Goal: Complete application form

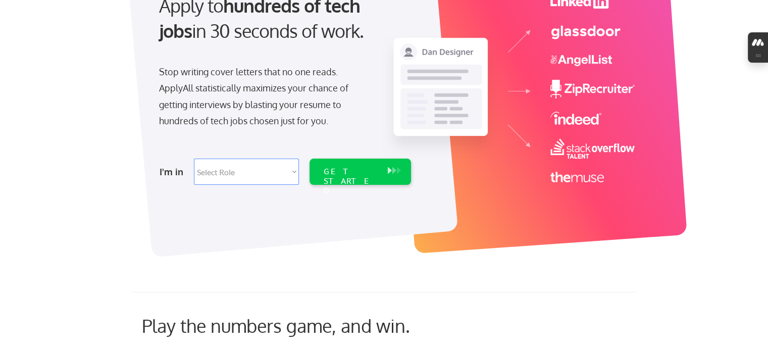
scroll to position [152, 0]
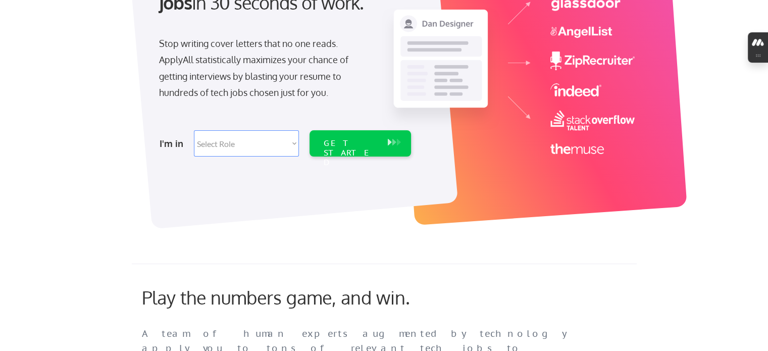
click at [230, 142] on select "Select Role Software Engineering Product Management Customer Success Sales UI/U…" at bounding box center [246, 143] width 105 height 26
select select ""hr_recruiting""
click at [194, 130] on select "Select Role Software Engineering Product Management Customer Success Sales UI/U…" at bounding box center [246, 143] width 105 height 26
select select ""hr_recruiting""
click at [346, 143] on div "GET STARTED" at bounding box center [351, 152] width 54 height 29
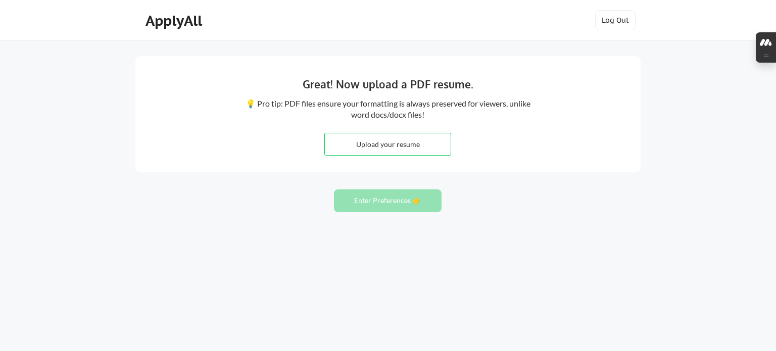
click at [376, 143] on input "file" at bounding box center [388, 144] width 126 height 22
type input "C:\fakepath\Gabrielle Williams Resume - 082025 - v3.pdf"
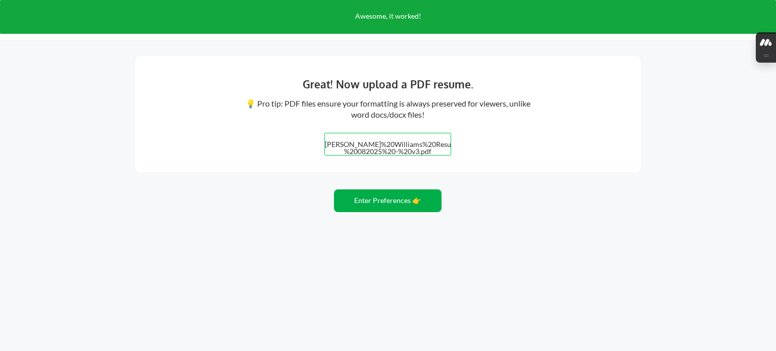
click at [388, 197] on button "Enter Preferences 👉" at bounding box center [388, 200] width 108 height 23
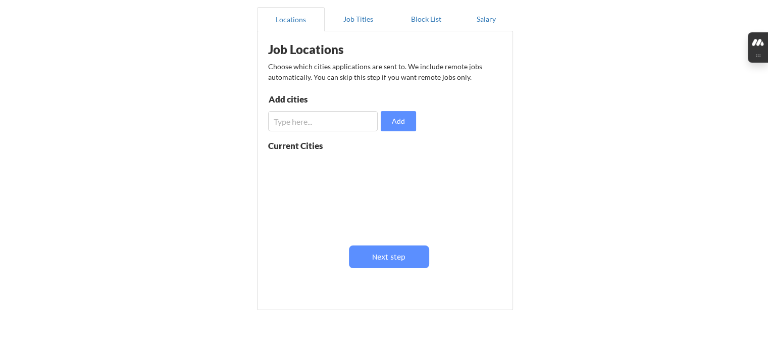
scroll to position [101, 0]
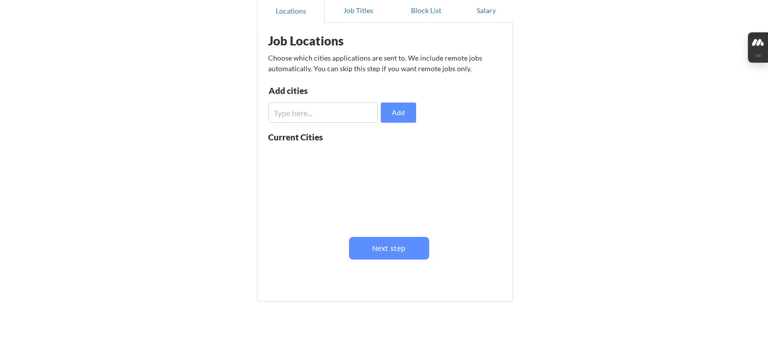
click at [315, 117] on input "input" at bounding box center [323, 113] width 110 height 20
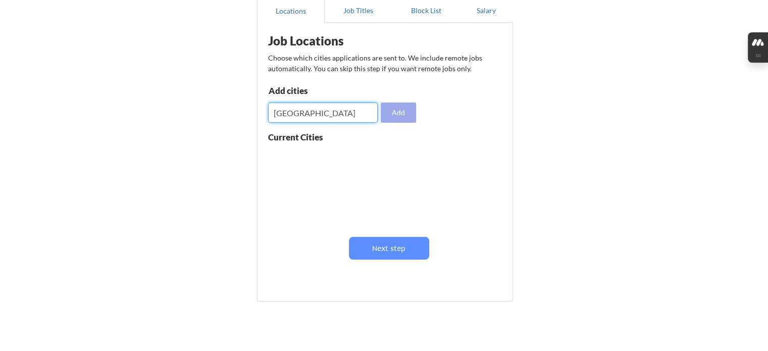
type input "new orleans"
click at [399, 110] on button "Add" at bounding box center [398, 113] width 35 height 20
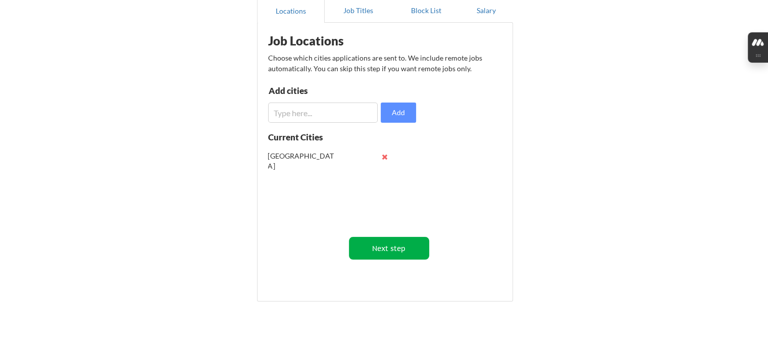
click at [388, 250] on button "Next step" at bounding box center [389, 248] width 80 height 23
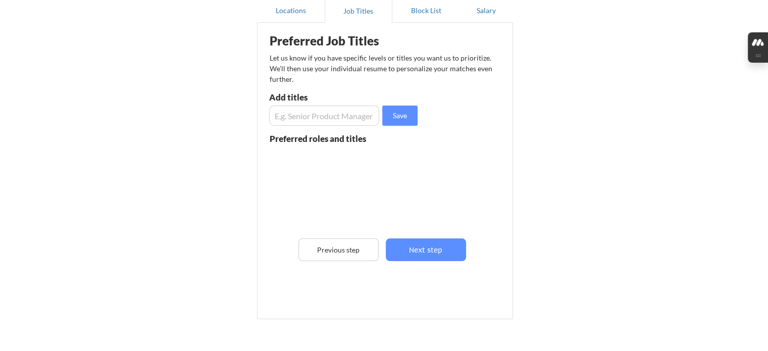
click at [315, 122] on input "input" at bounding box center [324, 116] width 110 height 20
type input "Technical Sourcer"
click at [315, 122] on input "input" at bounding box center [324, 116] width 110 height 20
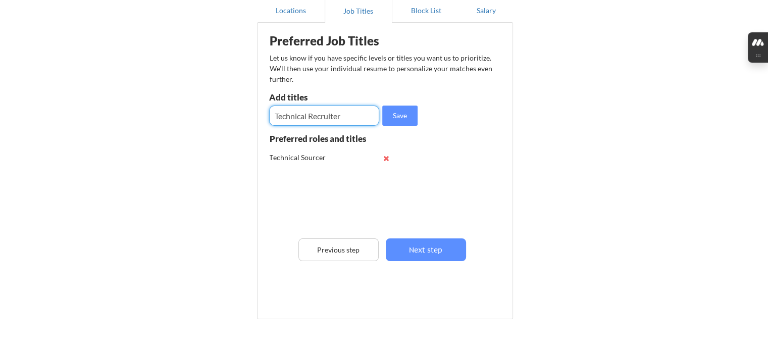
type input "Technical Recruiter"
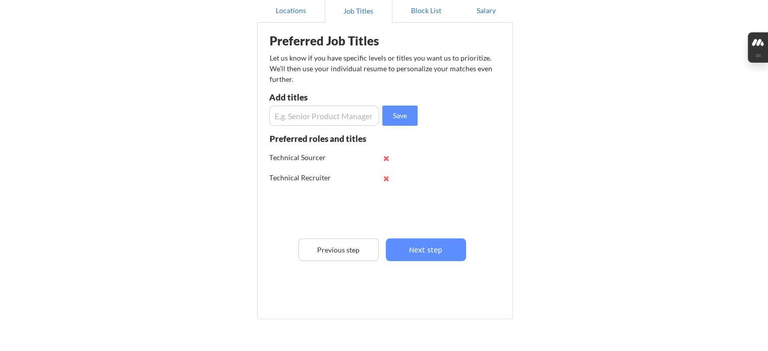
click at [315, 122] on input "input" at bounding box center [324, 116] width 110 height 20
type input "Senior Talent Acquisition Partner"
click at [394, 115] on button "Save" at bounding box center [399, 116] width 35 height 20
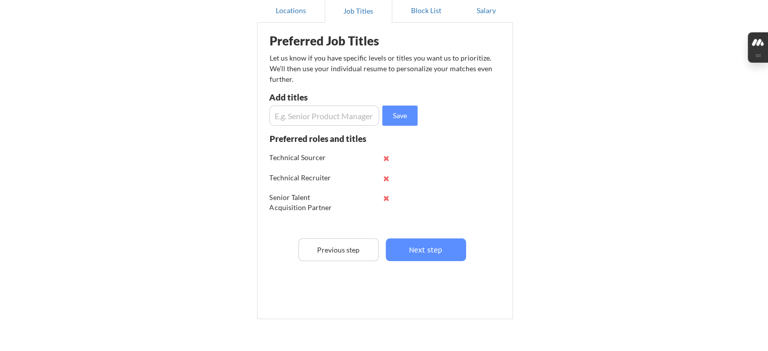
click at [326, 117] on input "input" at bounding box center [324, 116] width 110 height 20
type input "Principal Recruiter"
click at [406, 116] on button "Save" at bounding box center [399, 116] width 35 height 20
click at [307, 111] on input "input" at bounding box center [324, 116] width 110 height 20
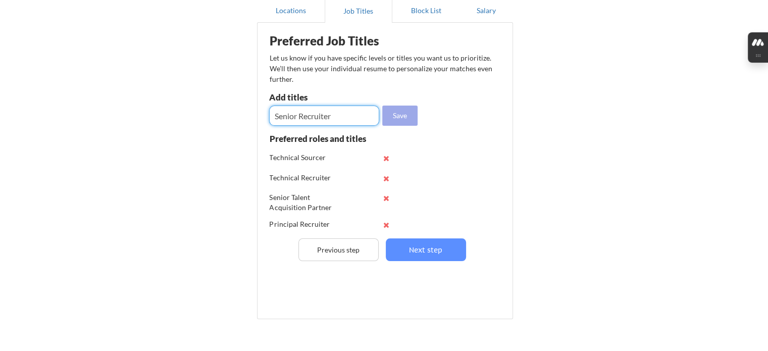
type input "Senior Recruiter"
click at [386, 121] on button "Save" at bounding box center [399, 116] width 35 height 20
click at [319, 119] on input "input" at bounding box center [324, 116] width 110 height 20
type input "G&A Recruiter"
click at [408, 116] on button "Save" at bounding box center [399, 116] width 35 height 20
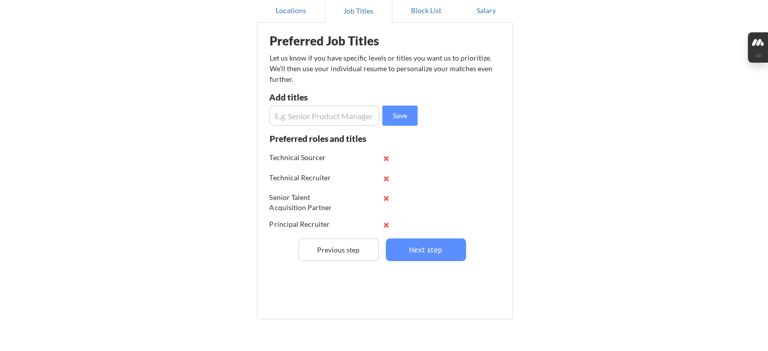
click at [271, 115] on input "input" at bounding box center [324, 116] width 110 height 20
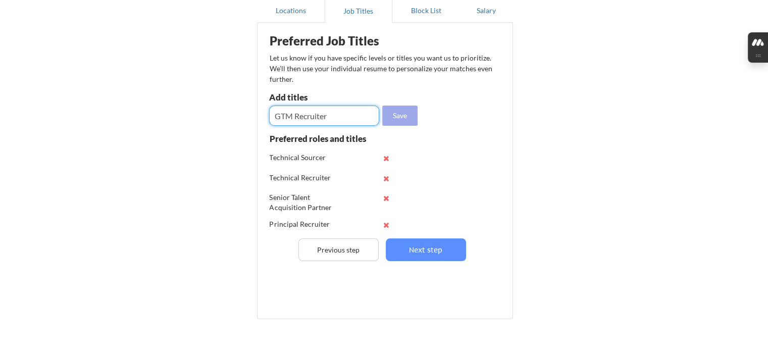
type input "GTM Recruiter"
click at [404, 115] on button "Save" at bounding box center [399, 116] width 35 height 20
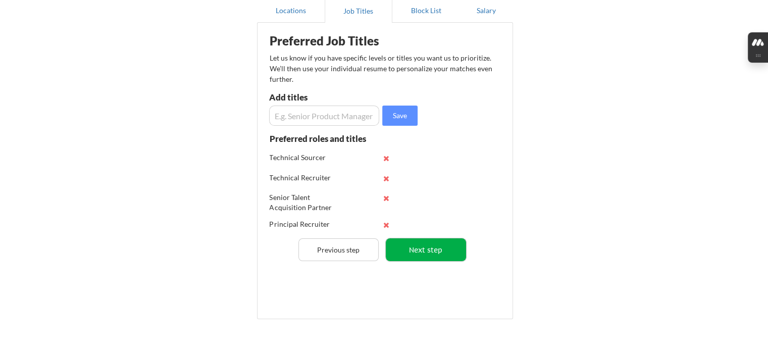
click at [405, 255] on button "Next step" at bounding box center [426, 249] width 80 height 23
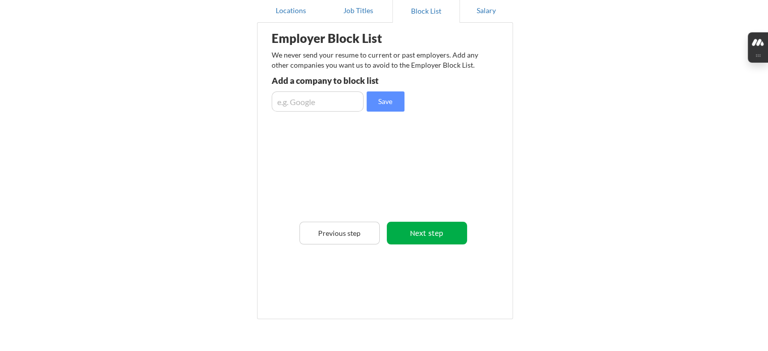
click at [427, 233] on button "Next step" at bounding box center [427, 233] width 80 height 23
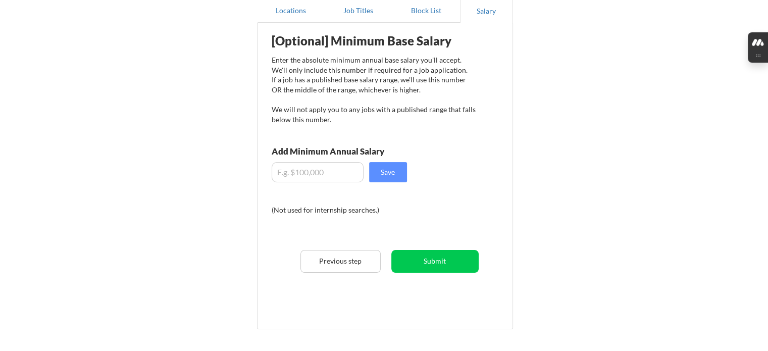
click at [311, 173] on input "input" at bounding box center [318, 172] width 92 height 20
type input "$1"
click at [293, 173] on input "input" at bounding box center [318, 172] width 92 height 20
drag, startPoint x: 331, startPoint y: 175, endPoint x: 216, endPoint y: 170, distance: 115.3
click at [216, 170] on div "Almost there! Locations Job Titles Block List Salary Employer Block List We nev…" at bounding box center [384, 160] width 768 height 523
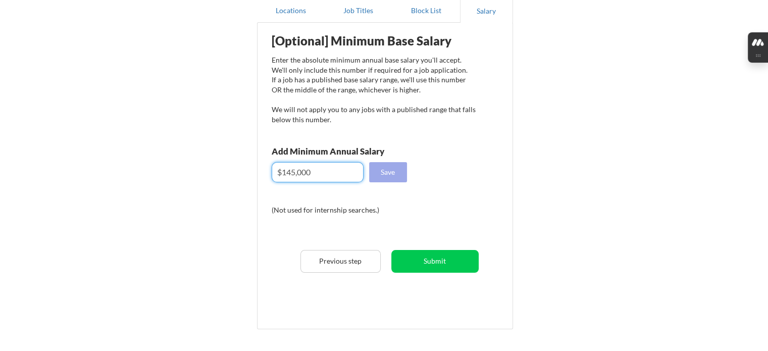
type input "$145,000"
click at [405, 172] on button "Save" at bounding box center [388, 172] width 38 height 20
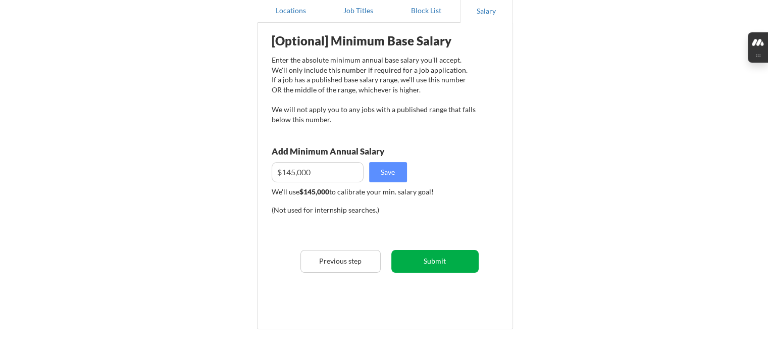
click at [438, 263] on button "Submit" at bounding box center [435, 261] width 87 height 23
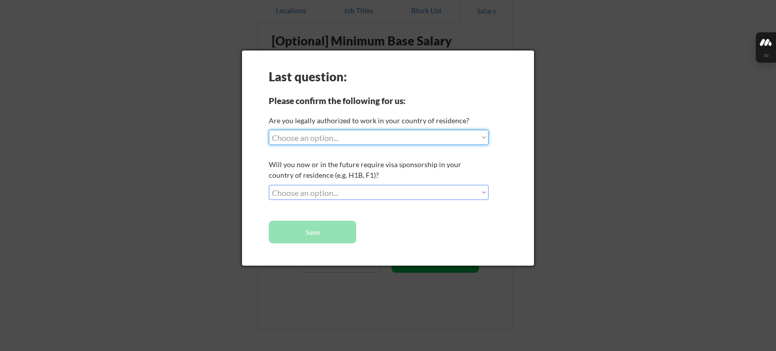
click at [372, 138] on select "Choose an option... Yes, I am a US Citizen Yes, I am a Canadian Citizen Yes, I …" at bounding box center [379, 137] width 220 height 15
select select ""yes__i_am_a_us_citizen""
click at [269, 130] on select "Choose an option... Yes, I am a US Citizen Yes, I am a Canadian Citizen Yes, I …" at bounding box center [379, 137] width 220 height 15
click at [312, 196] on select "Choose an option... No, I will not need sponsorship Yes, I will need sponsorship" at bounding box center [379, 192] width 220 height 15
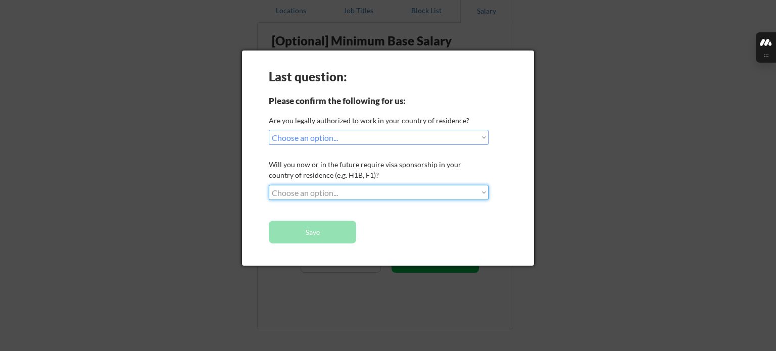
select select ""no__i_will_not_need_sponsorship""
click at [269, 185] on select "Choose an option... No, I will not need sponsorship Yes, I will need sponsorship" at bounding box center [379, 192] width 220 height 15
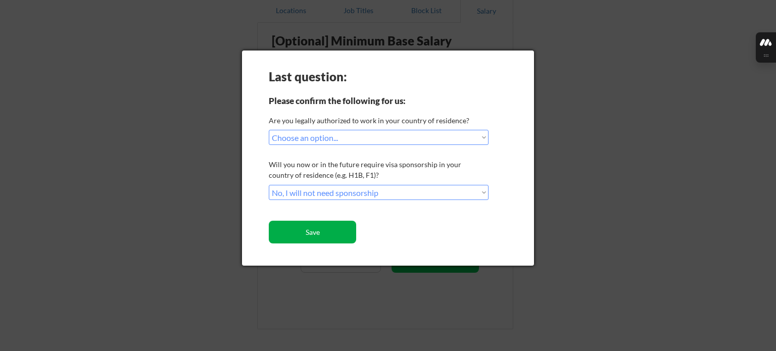
click at [310, 239] on button "Save" at bounding box center [312, 232] width 87 height 23
